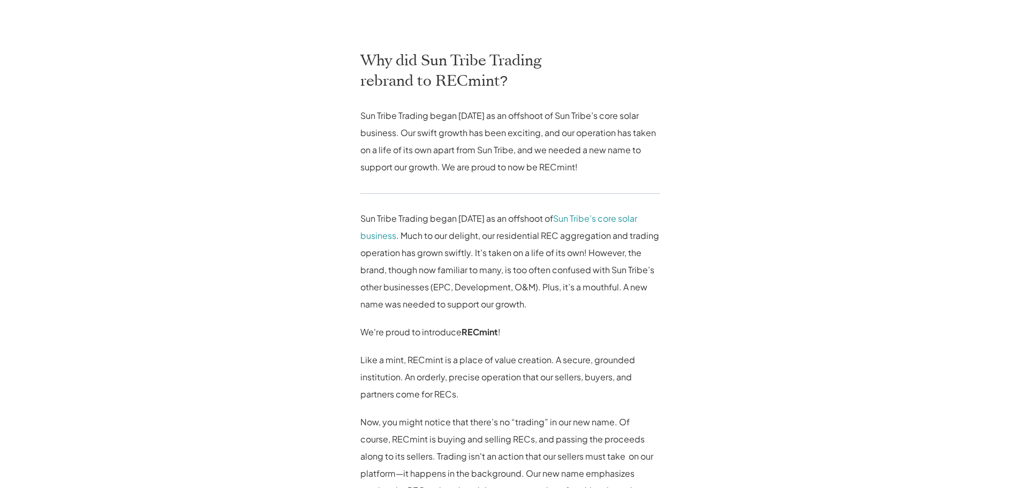
scroll to position [535, 0]
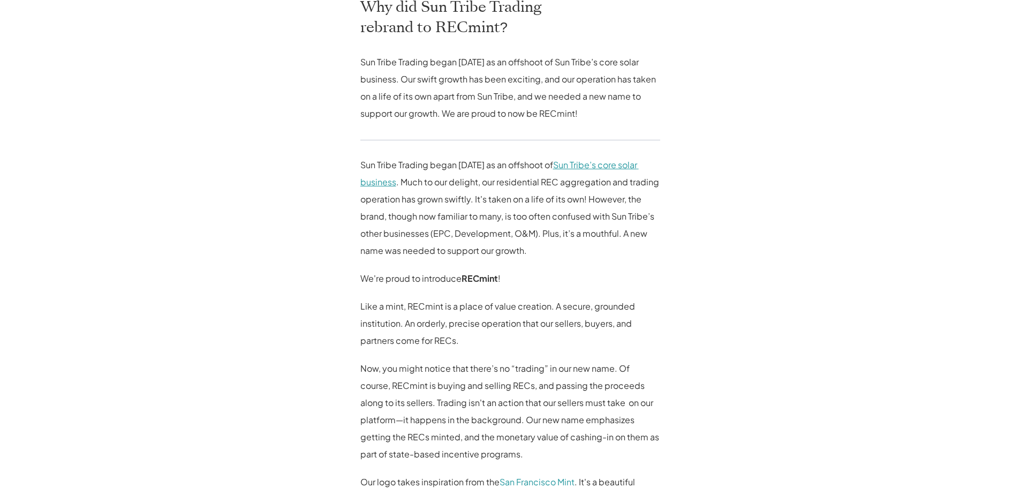
click at [639, 166] on link "Sun Tribe’s core solar business" at bounding box center [499, 173] width 278 height 28
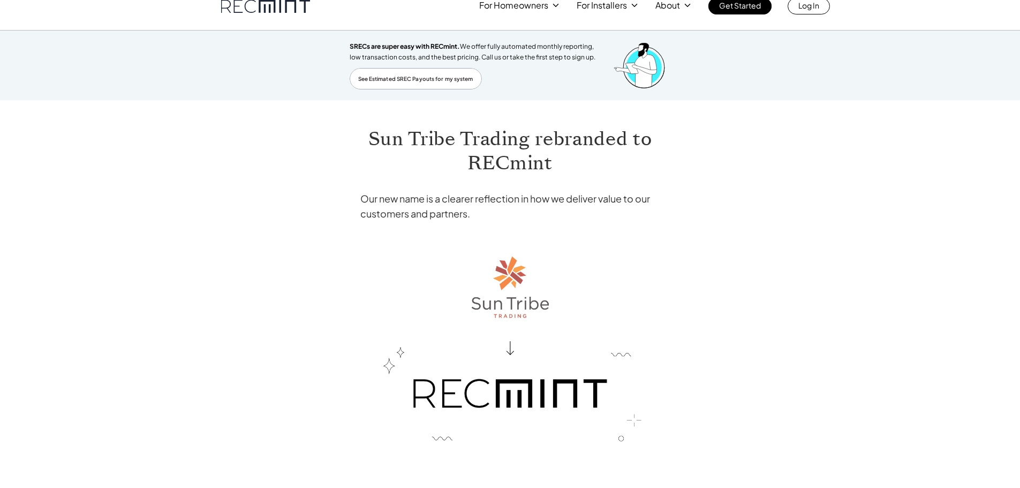
scroll to position [0, 0]
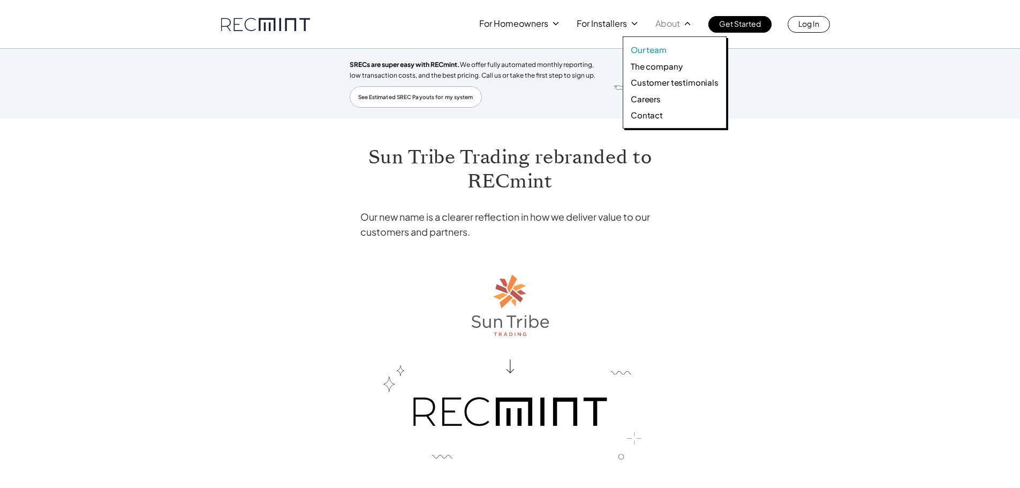
click at [641, 50] on p "Our team" at bounding box center [649, 49] width 36 height 11
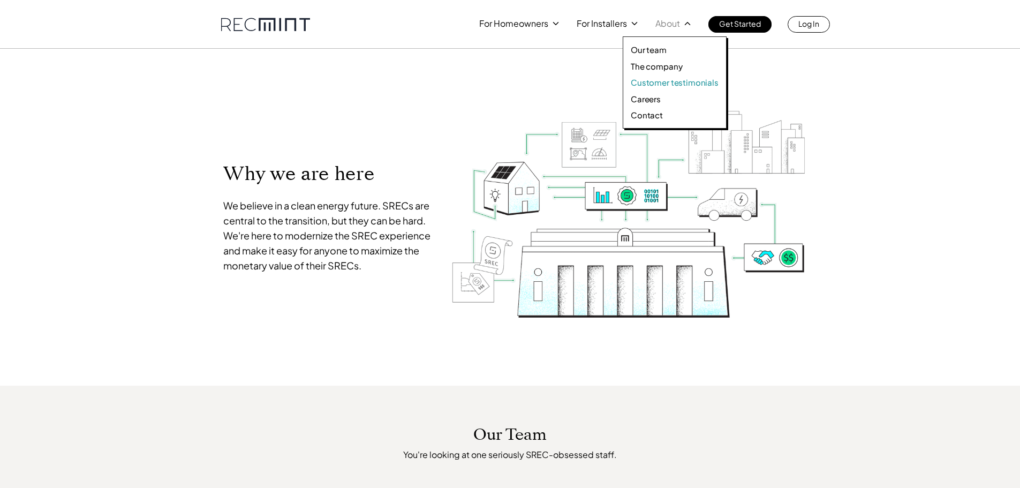
click at [684, 82] on p "Customer testimonials" at bounding box center [675, 82] width 88 height 11
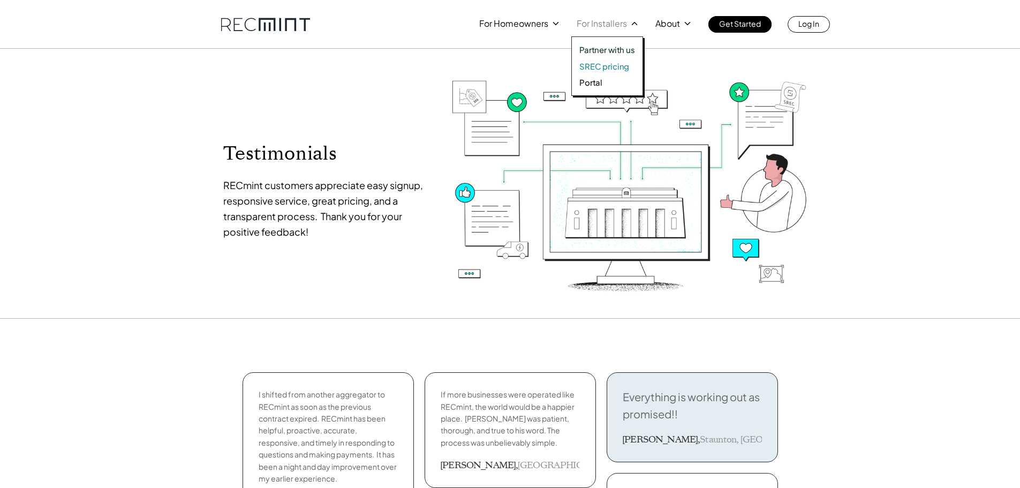
click at [607, 65] on p "SREC pricing" at bounding box center [604, 66] width 50 height 11
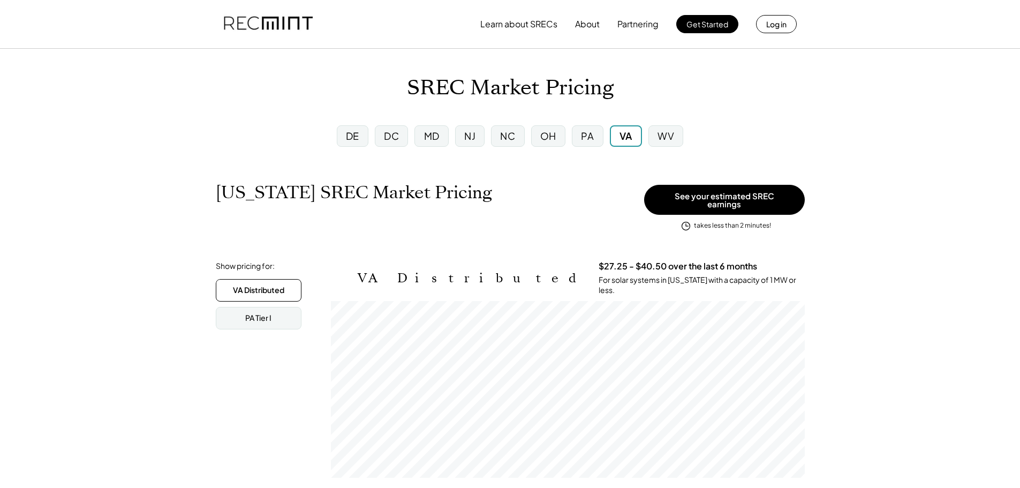
click at [587, 140] on div "PA" at bounding box center [587, 135] width 13 height 13
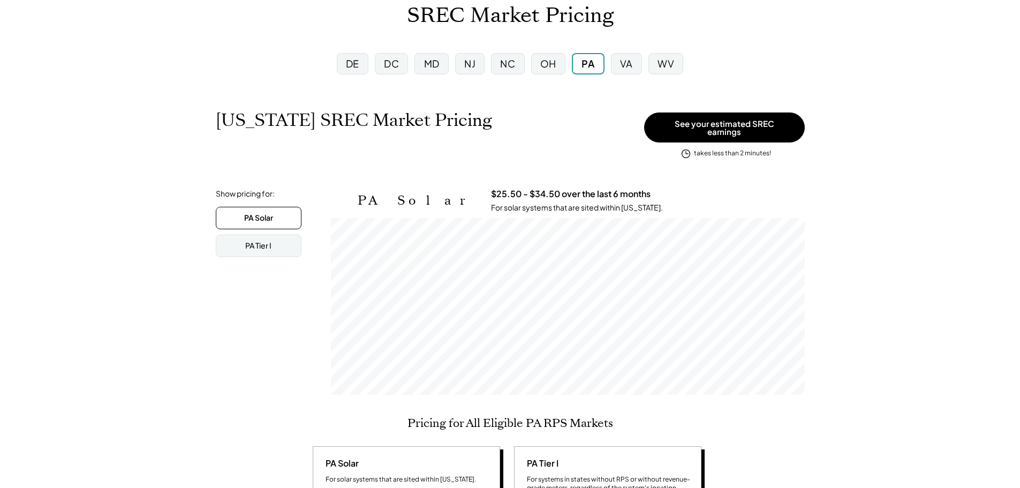
scroll to position [54, 0]
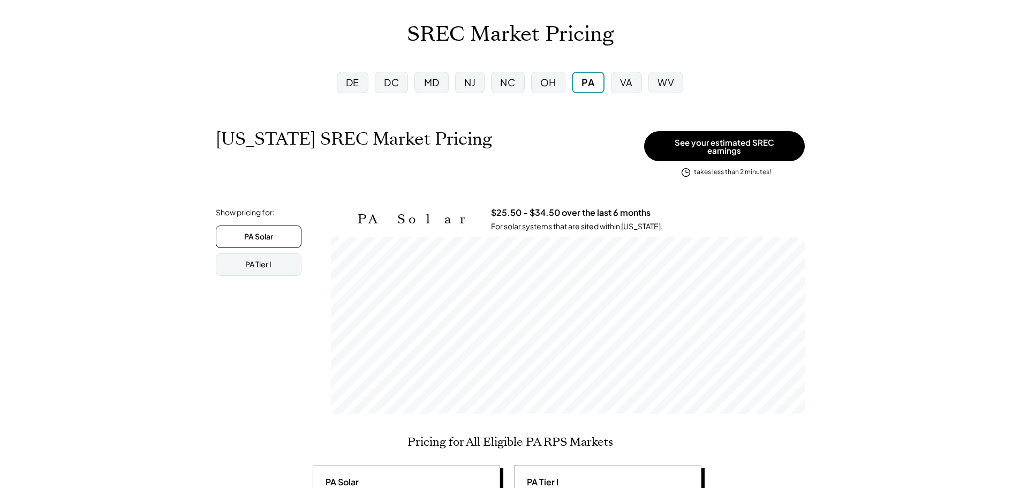
click at [472, 88] on div "NJ" at bounding box center [469, 81] width 11 height 13
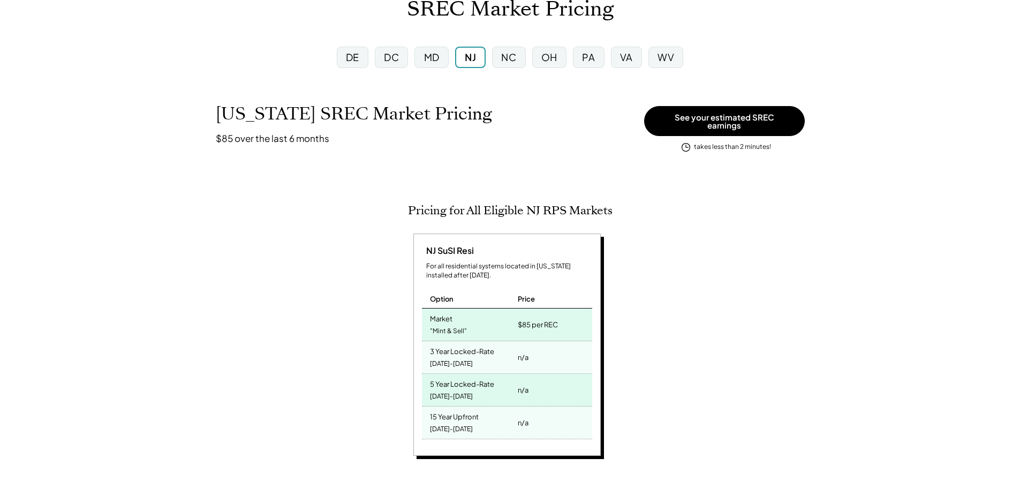
scroll to position [54, 0]
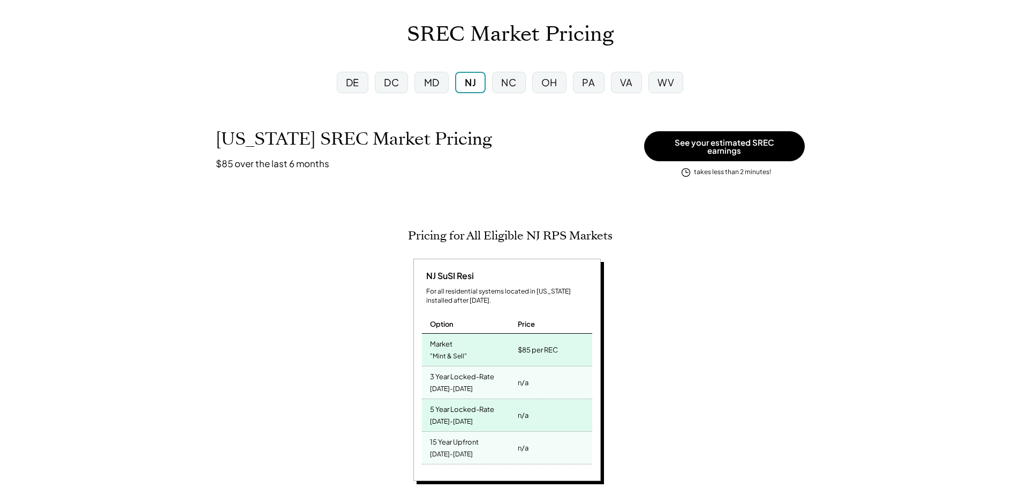
click at [425, 82] on div "MD" at bounding box center [432, 81] width 16 height 13
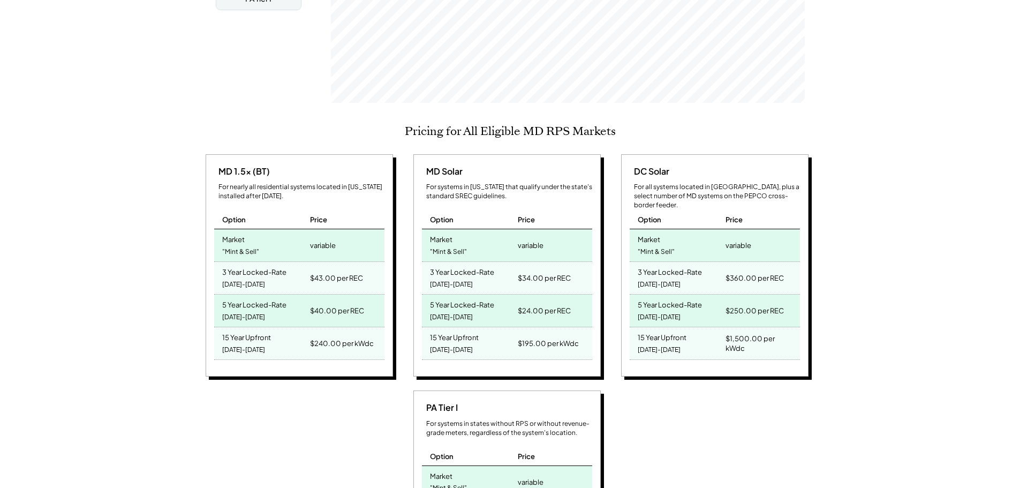
scroll to position [428, 0]
